Goal: Transaction & Acquisition: Purchase product/service

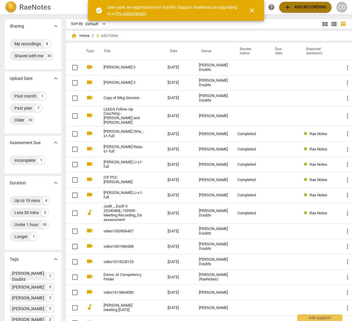
click at [298, 8] on span "add Add recording" at bounding box center [305, 7] width 43 height 7
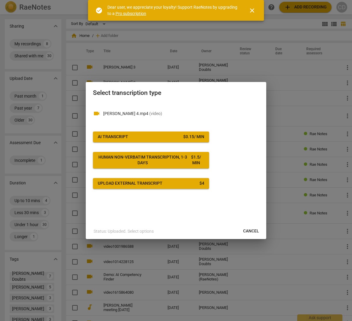
click at [160, 131] on div "videocam [PERSON_NAME] 4.mp4 ( video ) AI Transcript $ 0.15 / min Human non-ver…" at bounding box center [176, 146] width 166 height 86
click at [157, 135] on span "AI Transcript $ 0.15 / min" at bounding box center [151, 137] width 106 height 6
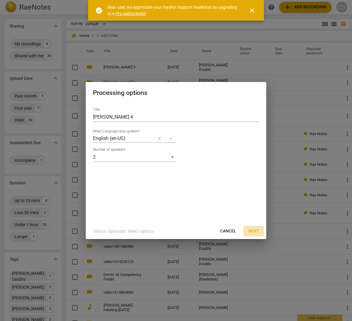
click at [251, 231] on span "Next" at bounding box center [253, 231] width 11 height 6
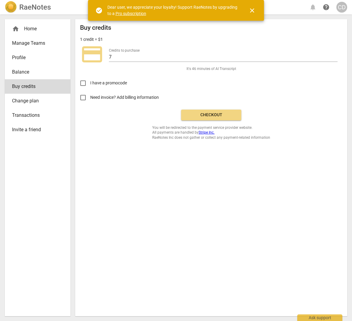
click at [210, 118] on button "Checkout" at bounding box center [211, 115] width 60 height 11
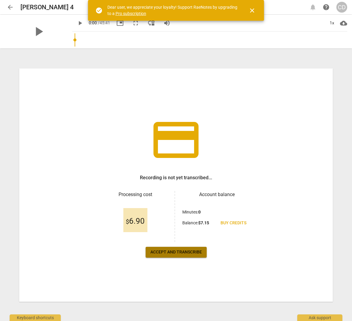
click at [176, 252] on span "Accept and transcribe" at bounding box center [175, 252] width 51 height 6
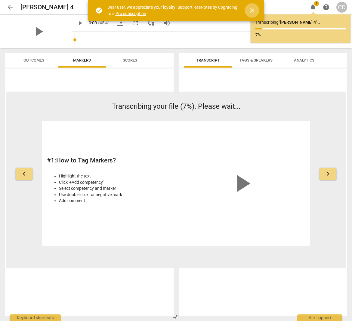
click at [253, 11] on span "close" at bounding box center [251, 10] width 7 height 7
